Goal: Transaction & Acquisition: Book appointment/travel/reservation

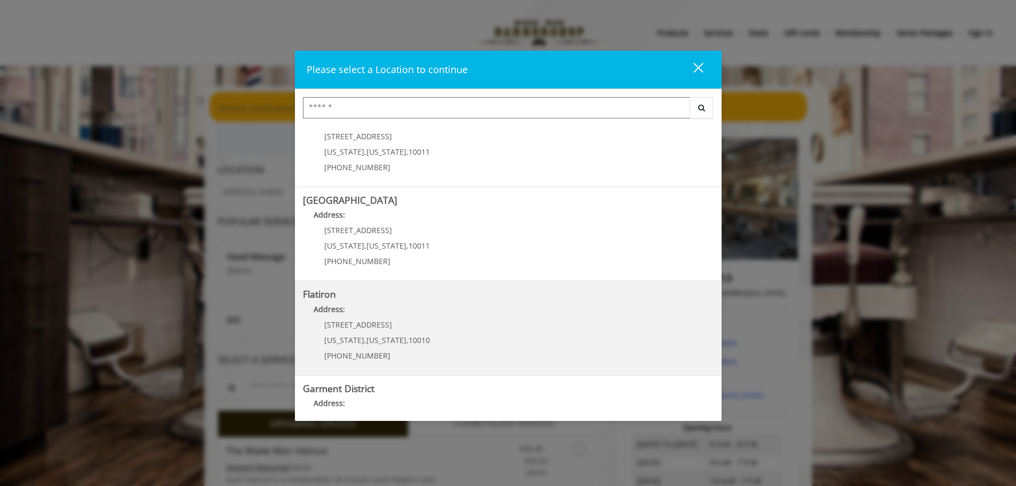
scroll to position [73, 0]
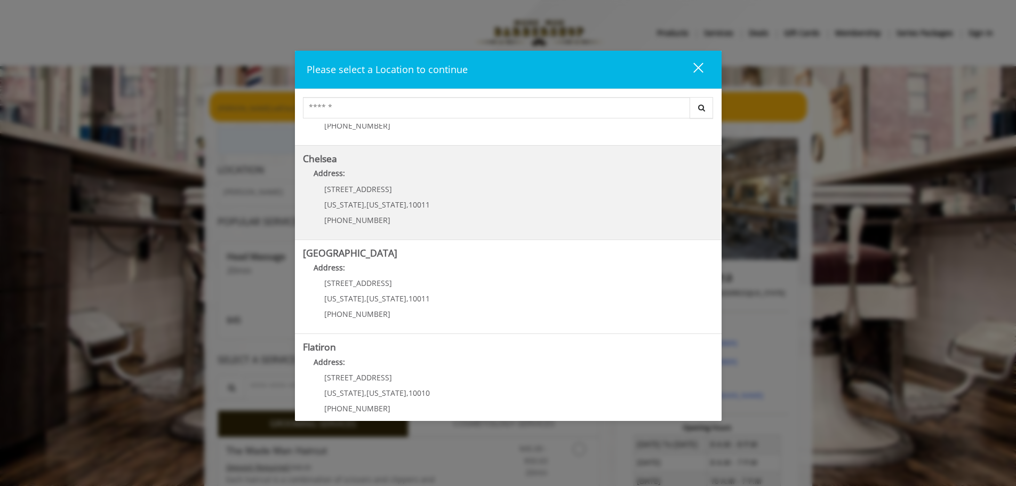
click at [419, 209] on span "10011" at bounding box center [418, 204] width 21 height 10
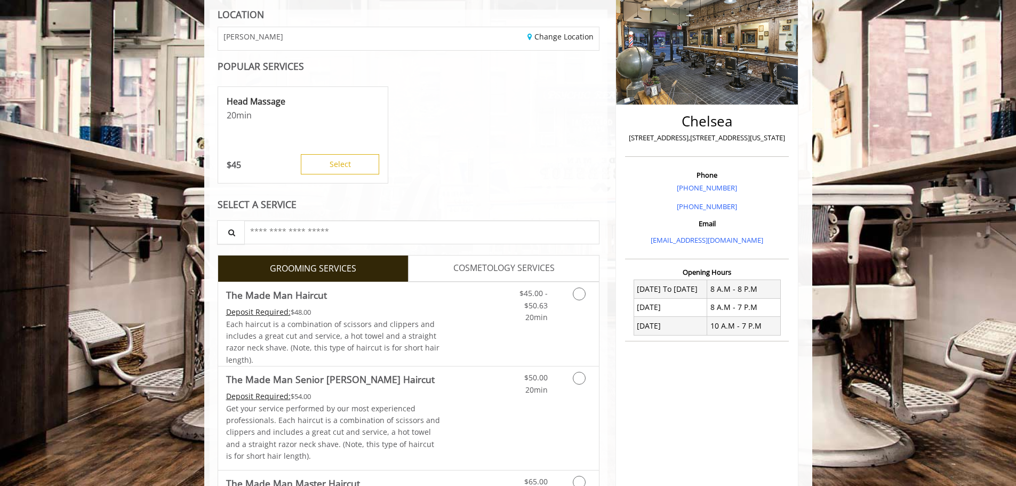
scroll to position [160, 0]
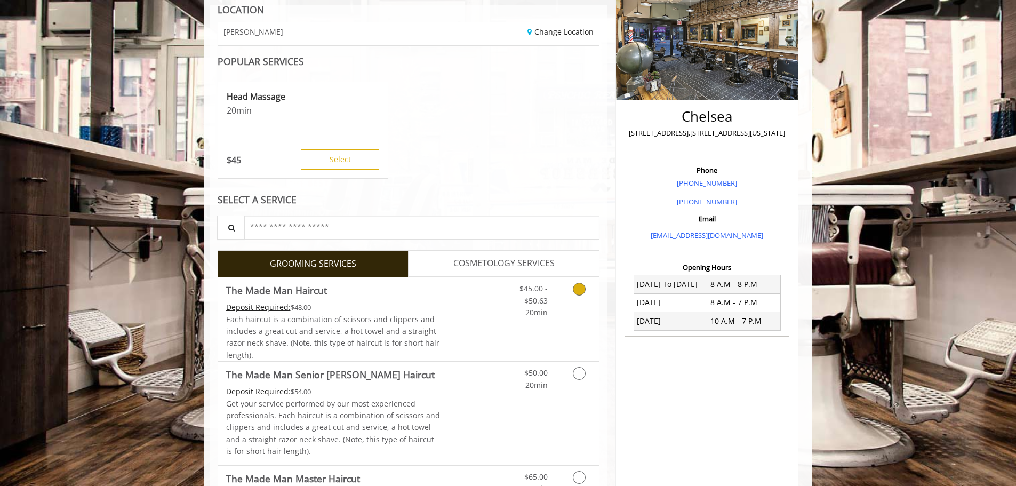
click at [577, 290] on icon "Grooming services" at bounding box center [579, 289] width 13 height 13
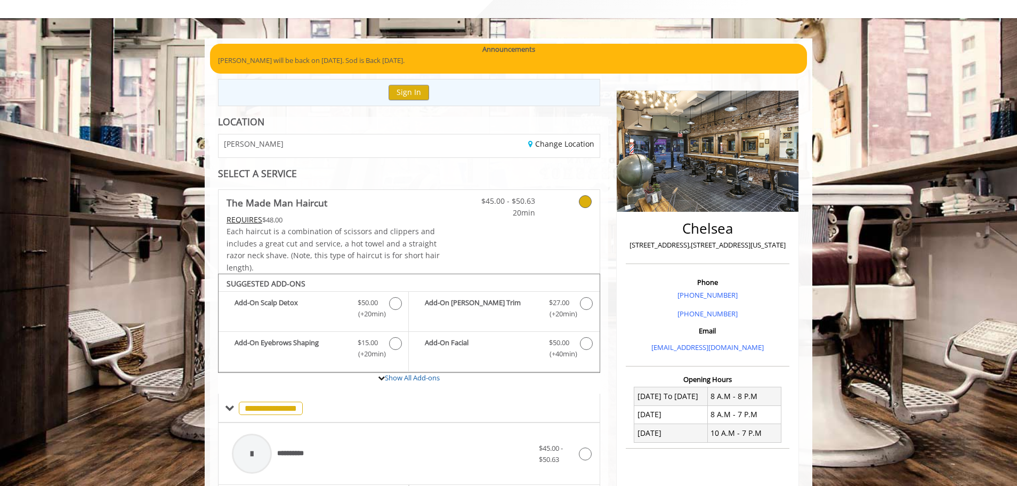
scroll to position [29, 0]
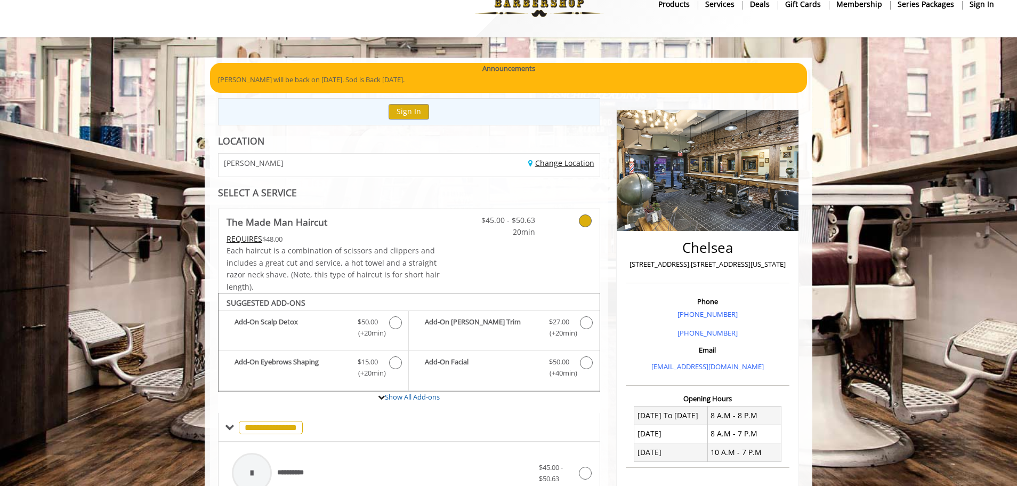
click at [551, 163] on link "Change Location" at bounding box center [561, 163] width 66 height 10
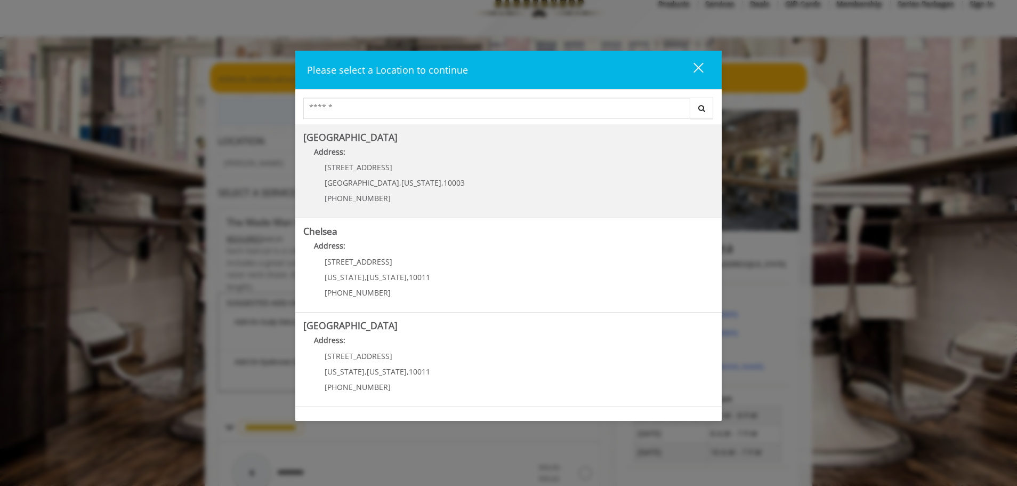
click at [441, 181] on span "," at bounding box center [442, 183] width 2 height 10
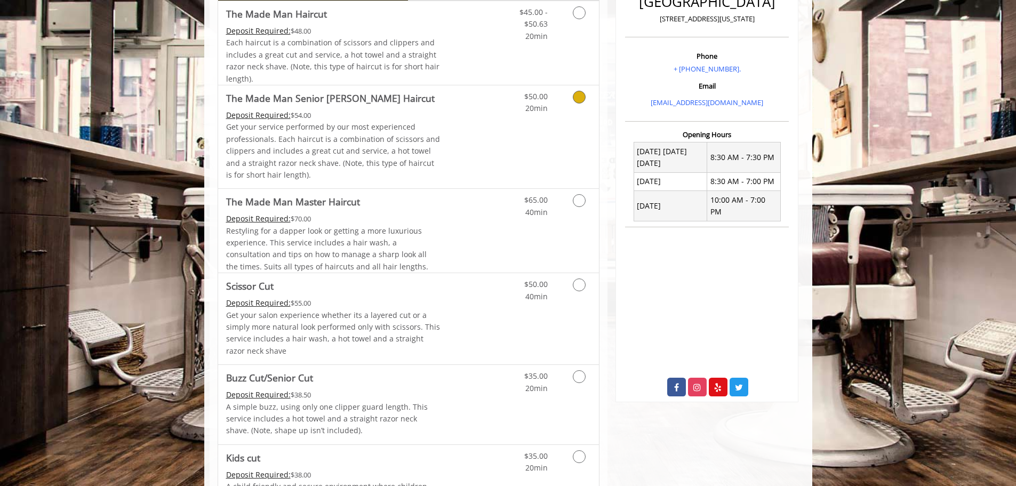
scroll to position [189, 0]
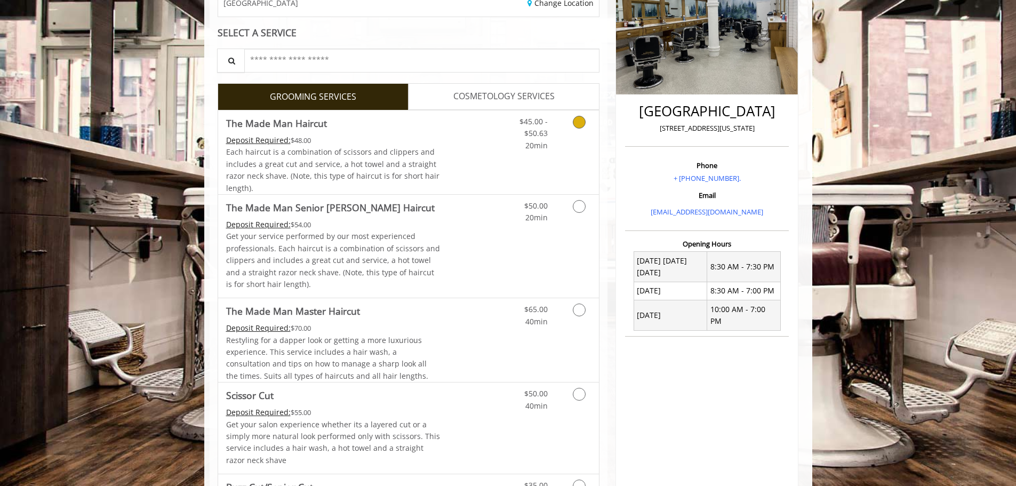
click at [578, 122] on icon "Grooming services" at bounding box center [579, 122] width 13 height 13
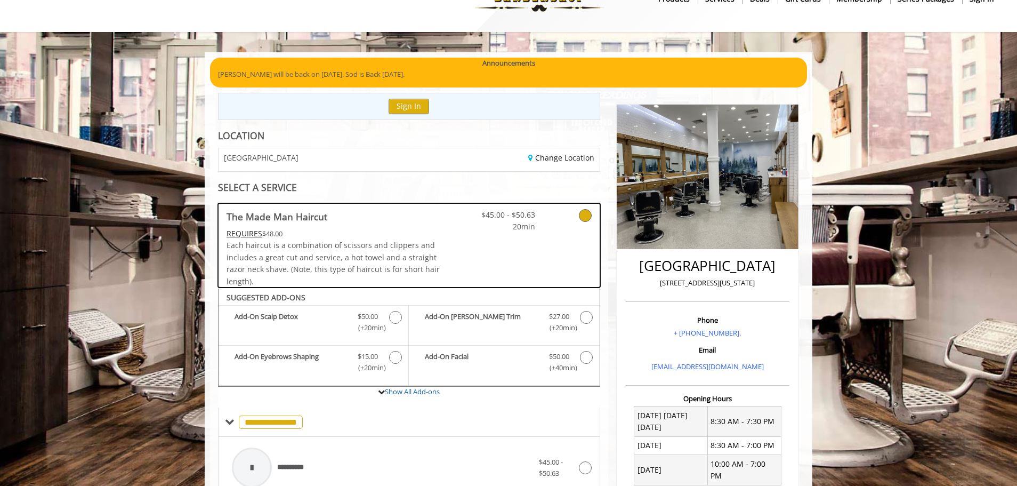
scroll to position [29, 0]
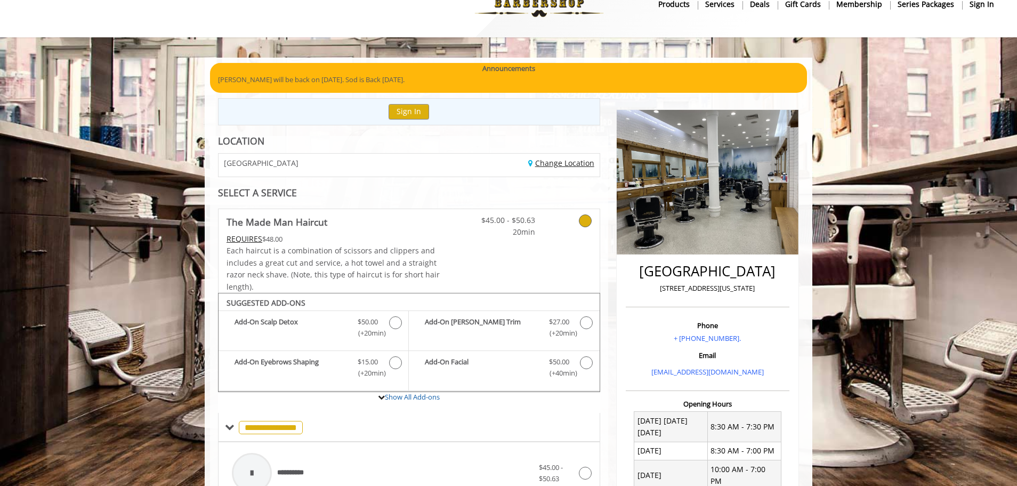
click at [556, 162] on link "Change Location" at bounding box center [561, 163] width 66 height 10
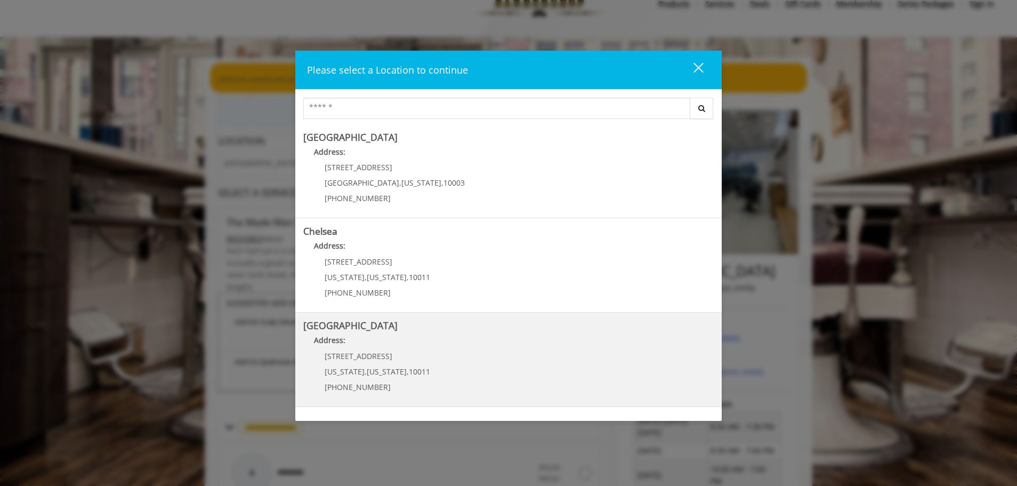
click at [397, 347] on Street "Address:" at bounding box center [508, 342] width 411 height 17
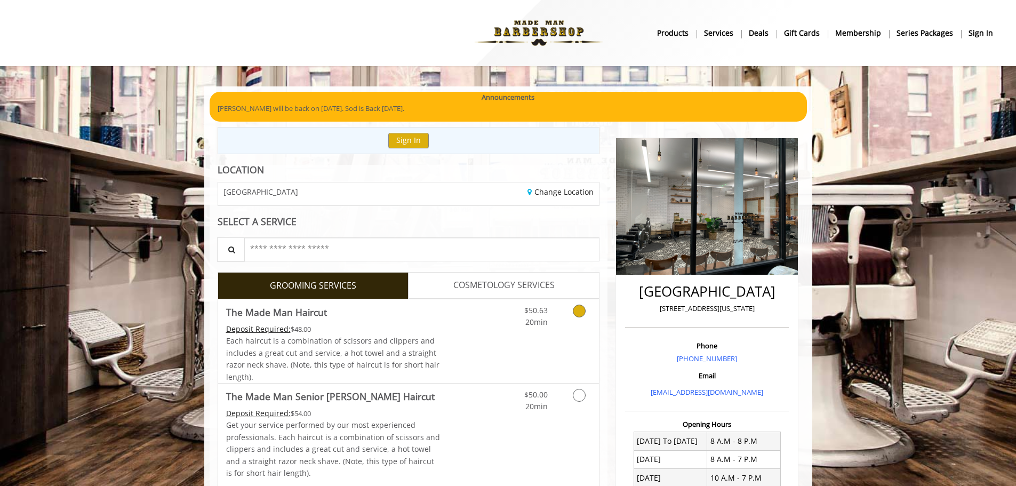
click at [576, 311] on icon "Grooming services" at bounding box center [579, 310] width 13 height 13
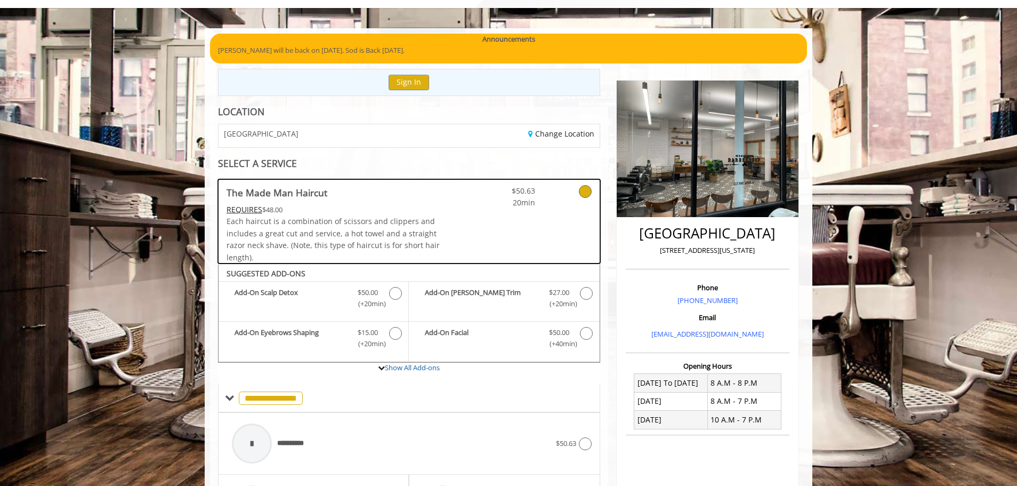
scroll to position [57, 0]
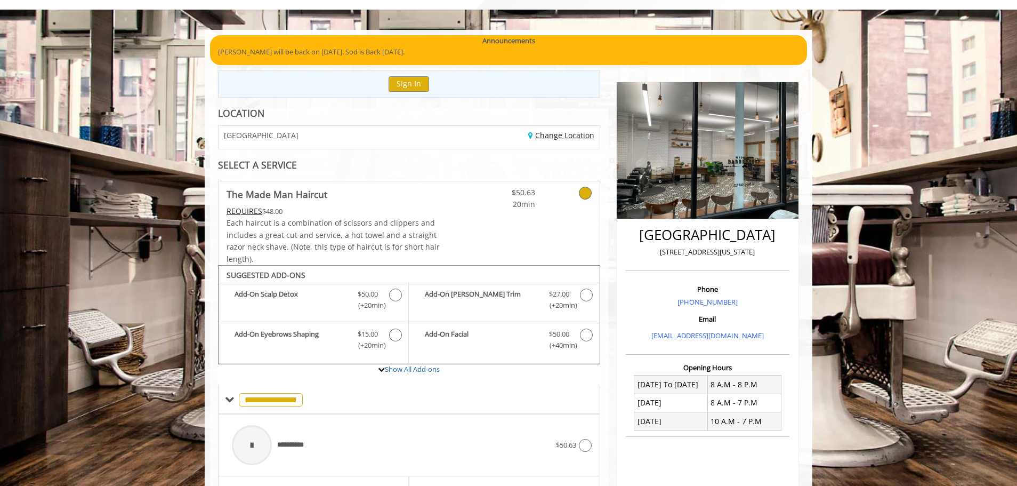
click at [564, 134] on link "Change Location" at bounding box center [561, 135] width 66 height 10
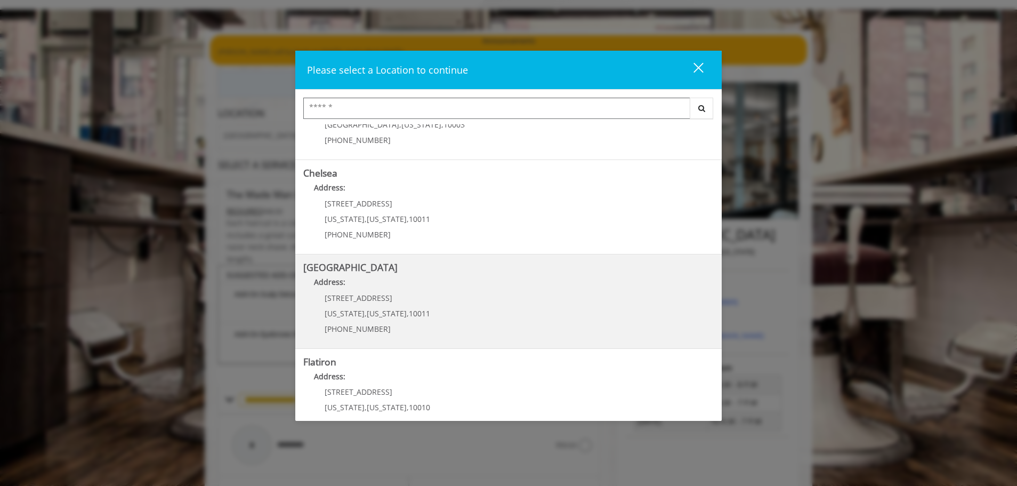
scroll to position [160, 0]
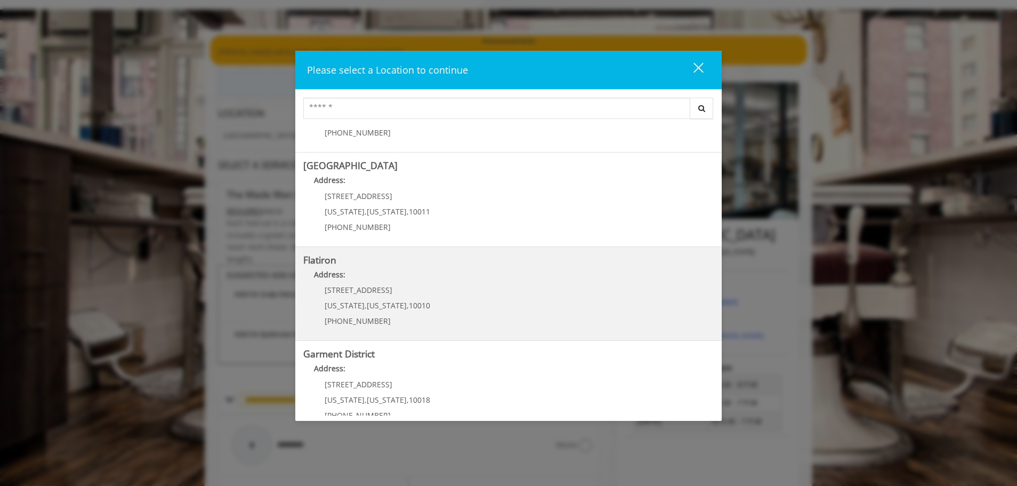
click at [439, 298] on "Flatiron Address: 10 E 23rd St New York , New York , 10010 (917) 475-1765" at bounding box center [508, 294] width 411 height 78
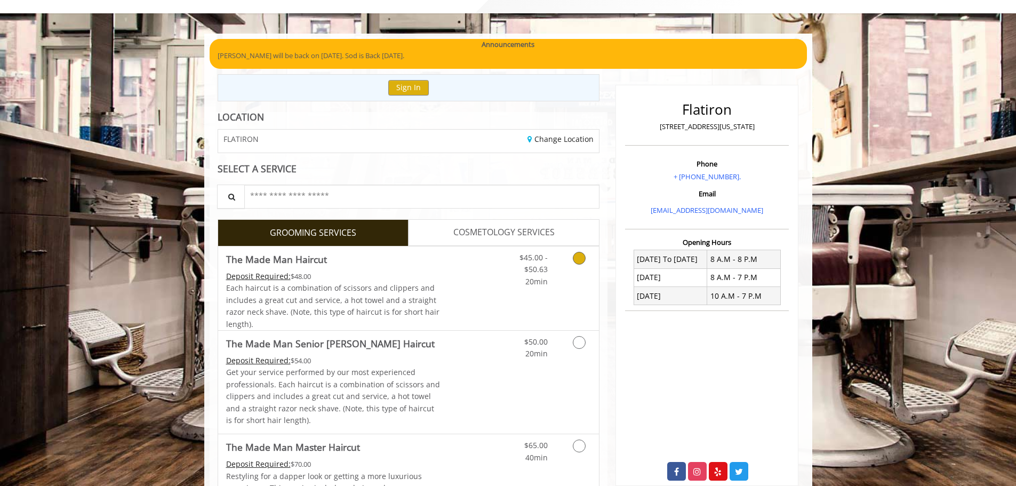
scroll to position [160, 0]
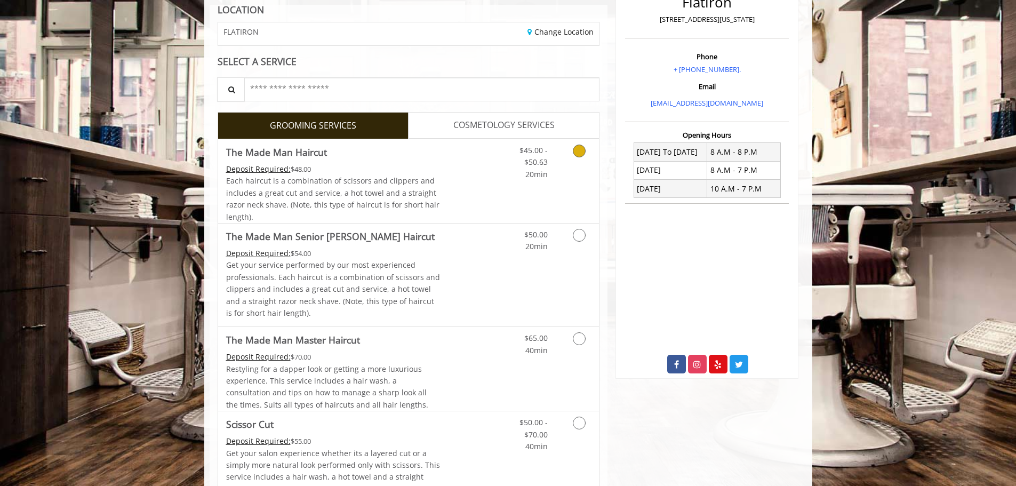
click at [576, 154] on icon "Grooming services" at bounding box center [579, 150] width 13 height 13
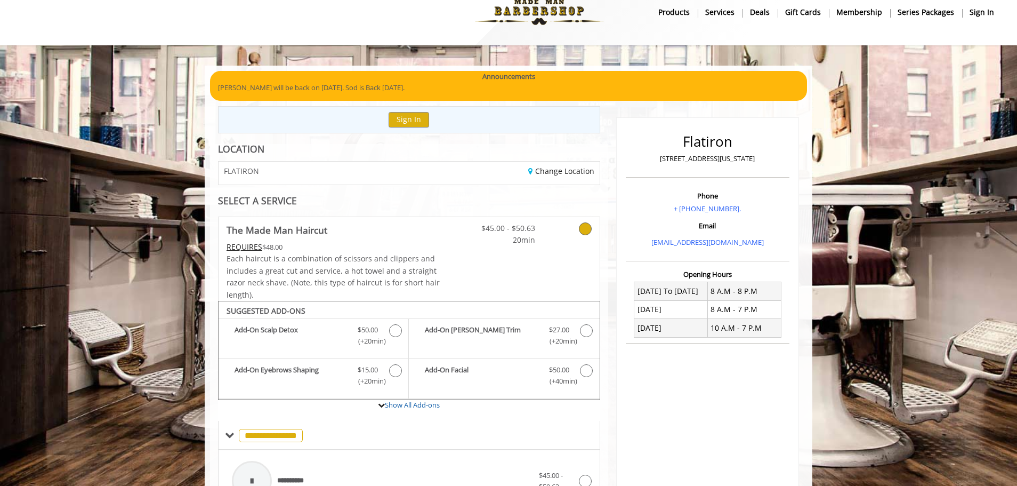
scroll to position [20, 0]
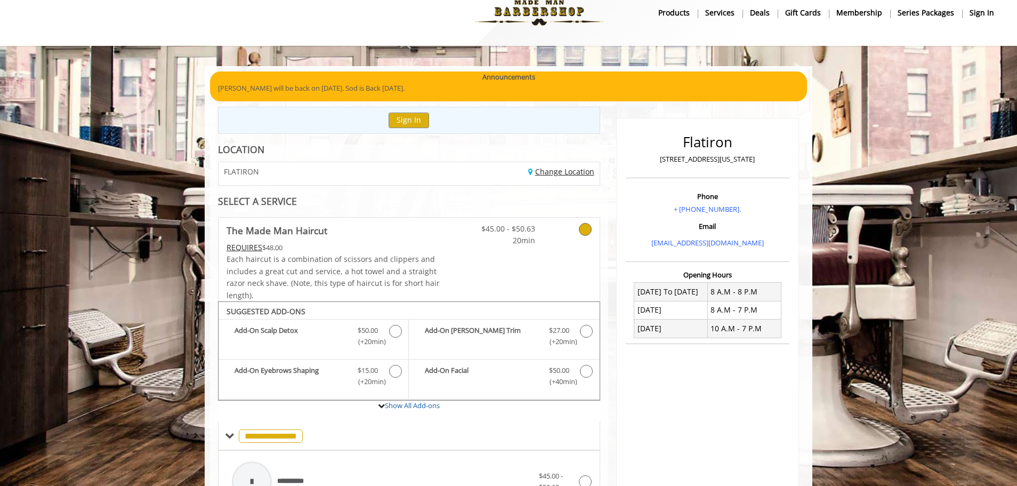
click at [559, 172] on link "Change Location" at bounding box center [561, 171] width 66 height 10
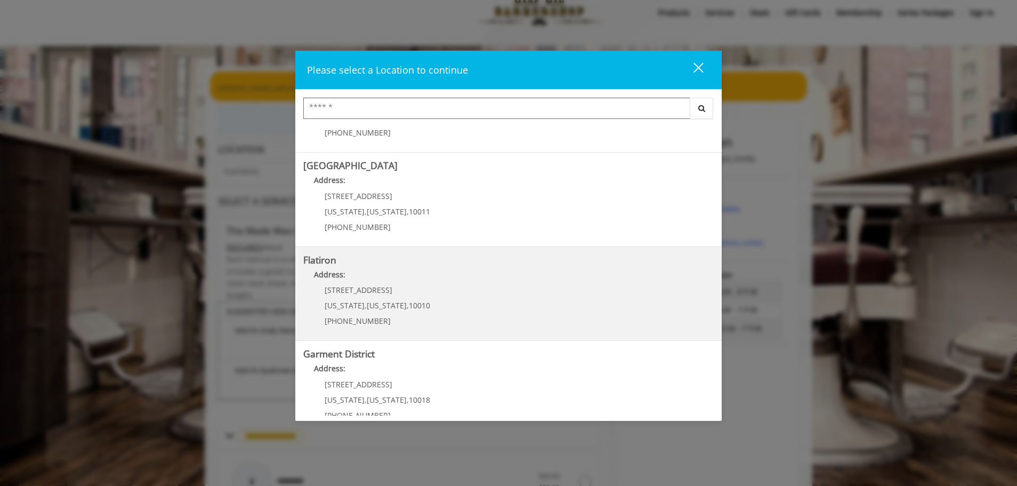
scroll to position [179, 0]
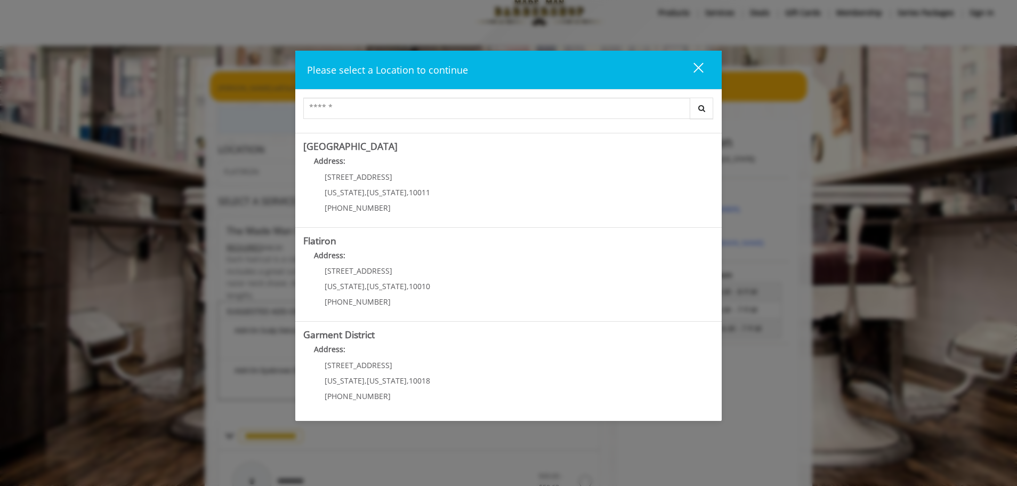
click at [436, 352] on District "Address:" at bounding box center [508, 351] width 411 height 17
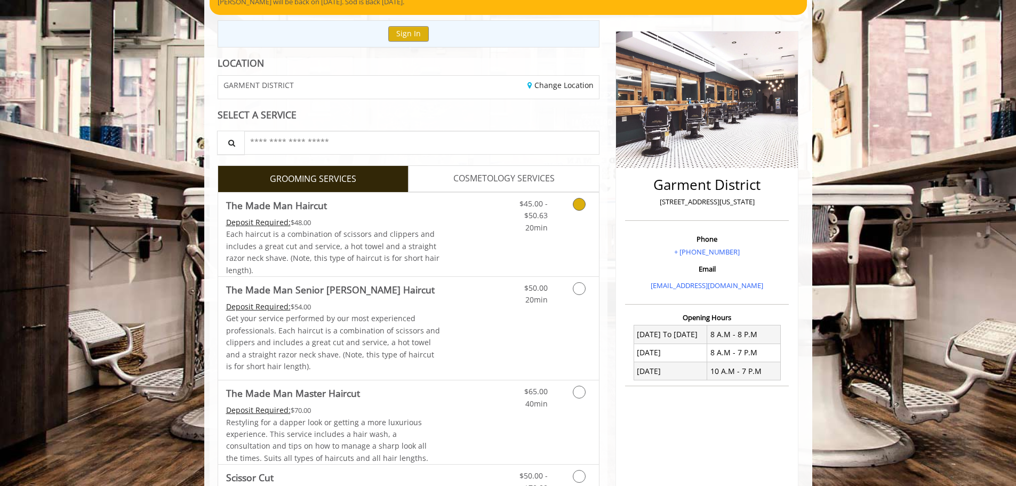
click at [581, 201] on icon "Grooming services" at bounding box center [579, 204] width 13 height 13
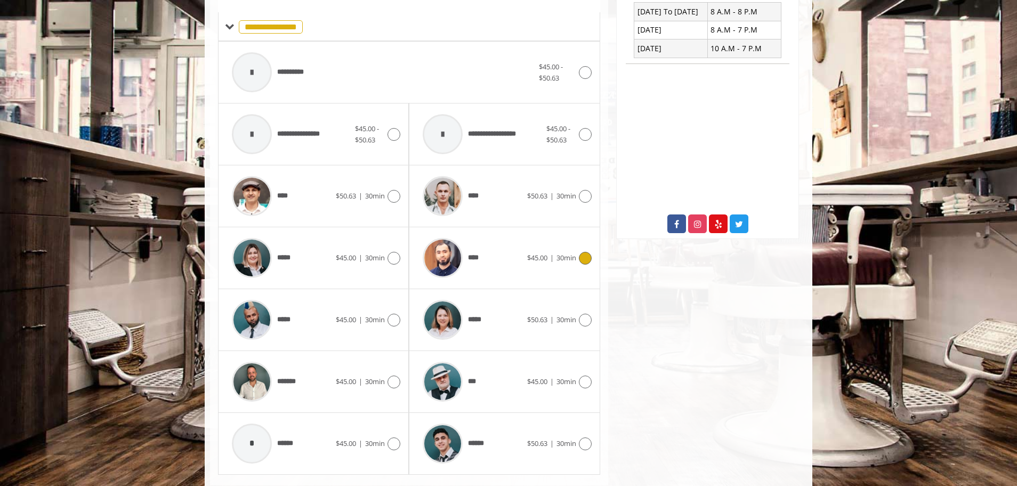
scroll to position [455, 0]
